Goal: Information Seeking & Learning: Learn about a topic

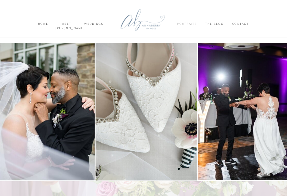
click at [194, 24] on nav "Portraits" at bounding box center [187, 26] width 20 height 8
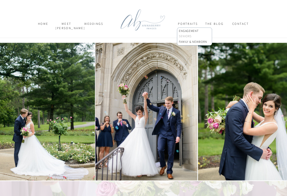
click at [185, 36] on p "SENIORS" at bounding box center [194, 36] width 30 height 5
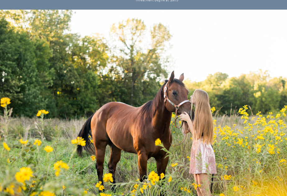
scroll to position [464, 0]
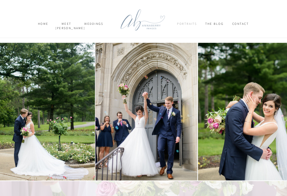
click at [192, 26] on nav "Portraits" at bounding box center [187, 26] width 20 height 8
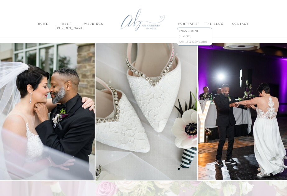
click at [192, 43] on p "FAMILY & NEWBORN" at bounding box center [196, 43] width 34 height 6
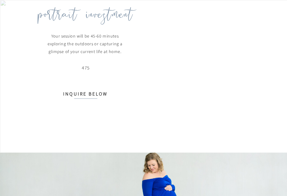
scroll to position [496, 0]
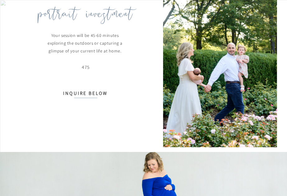
click at [92, 61] on p "Your session will be 45-60 minutes exploring the outdoors or capturing a glimps…" at bounding box center [85, 49] width 126 height 34
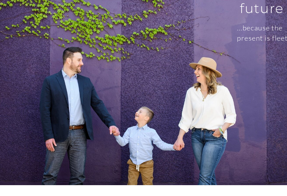
scroll to position [0, 0]
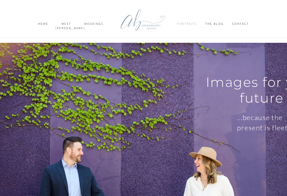
click at [190, 24] on nav "Portraits" at bounding box center [187, 26] width 20 height 8
click at [197, 41] on p "FAMILY & NEWBORN" at bounding box center [196, 43] width 34 height 6
click at [190, 43] on p "FAMILY & NEWBORN" at bounding box center [196, 43] width 34 height 6
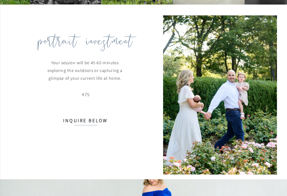
scroll to position [468, 0]
